Goal: Transaction & Acquisition: Subscribe to service/newsletter

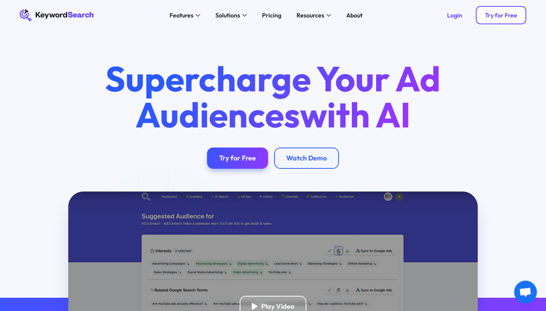
click at [490, 17] on div "Try for Free" at bounding box center [501, 15] width 32 height 8
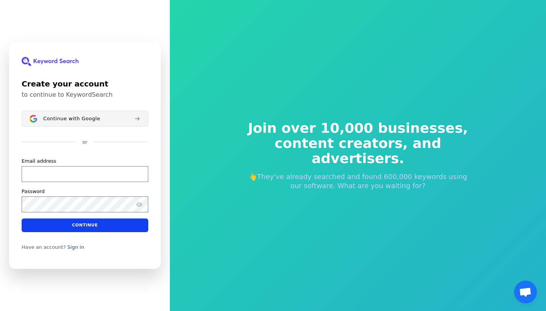
click at [99, 119] on div "Continue with Google" at bounding box center [85, 119] width 85 height 6
click at [76, 115] on button "Continue with Google" at bounding box center [85, 119] width 127 height 16
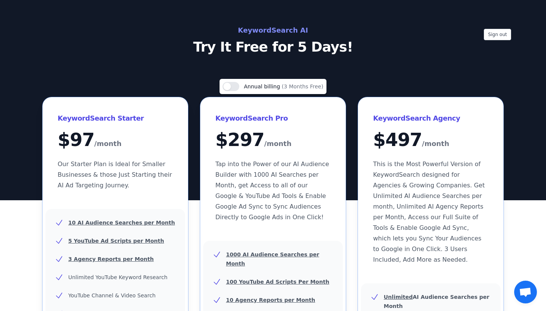
click at [301, 20] on div "Sign out KeywordSearch AI Try It Free for 5 Days!" at bounding box center [273, 100] width 546 height 200
click at [279, 31] on h2 "KeywordSearch AI" at bounding box center [273, 30] width 340 height 12
click at [278, 45] on p "Try It Free for 5 Days!" at bounding box center [273, 46] width 340 height 15
click at [54, 289] on p "Someone just tried KeywordSearch." at bounding box center [83, 288] width 76 height 14
click at [54, 288] on p "Someone just tried KeywordSearch." at bounding box center [83, 288] width 76 height 14
